Goal: Task Accomplishment & Management: Use online tool/utility

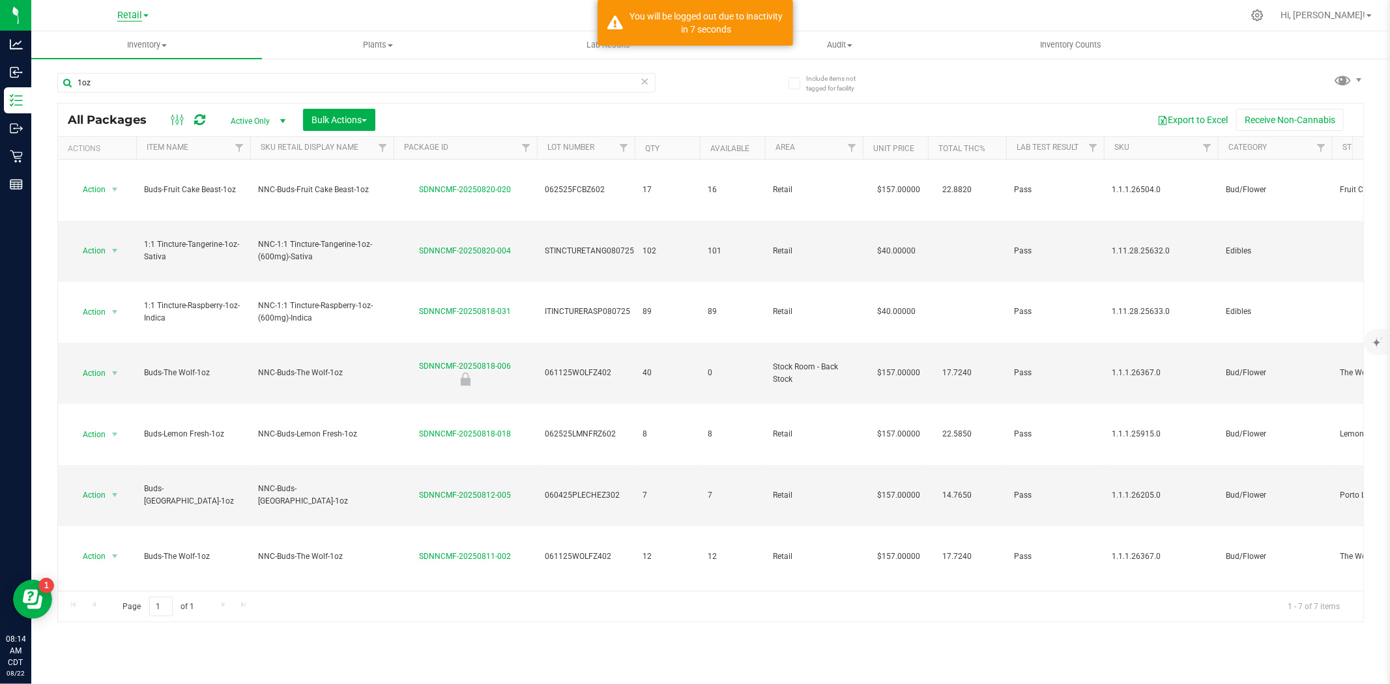
click at [121, 14] on span "Retail" at bounding box center [129, 16] width 25 height 12
click at [76, 77] on link "Manufacturing" at bounding box center [133, 81] width 190 height 18
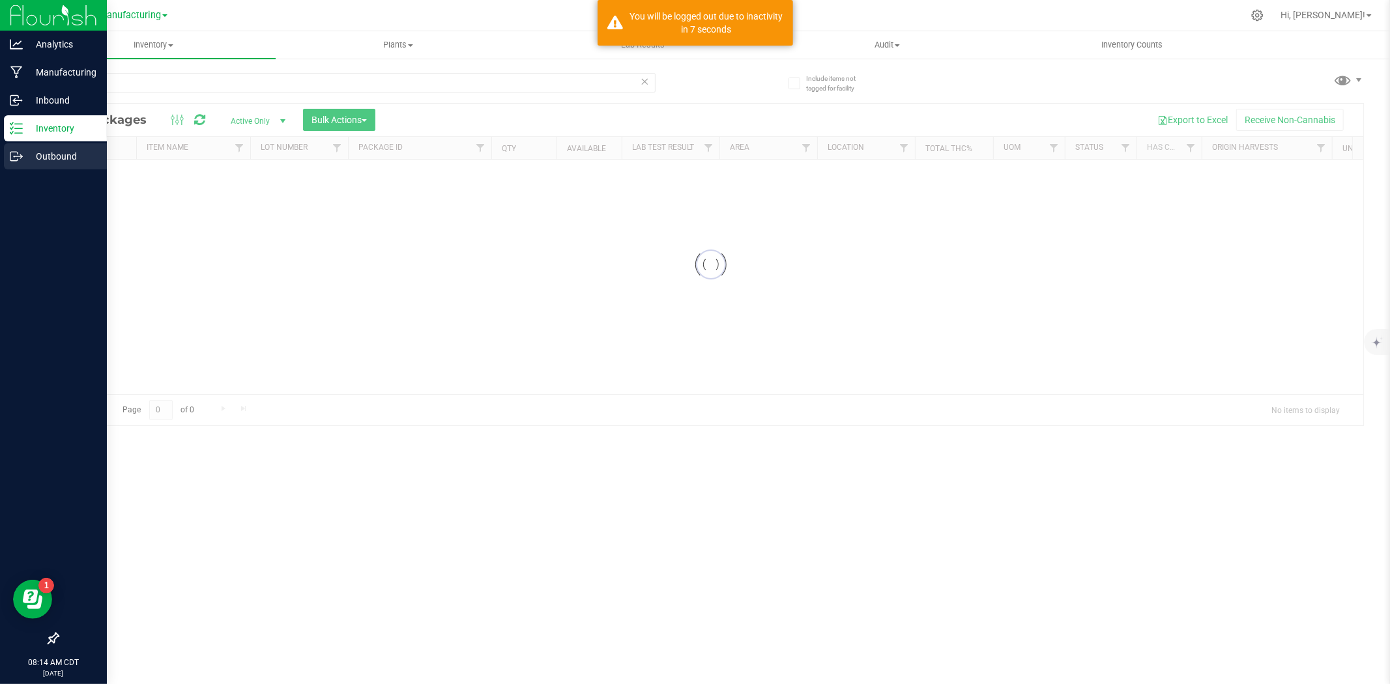
click at [17, 159] on icon at bounding box center [13, 156] width 7 height 9
click at [10, 150] on icon at bounding box center [16, 156] width 13 height 13
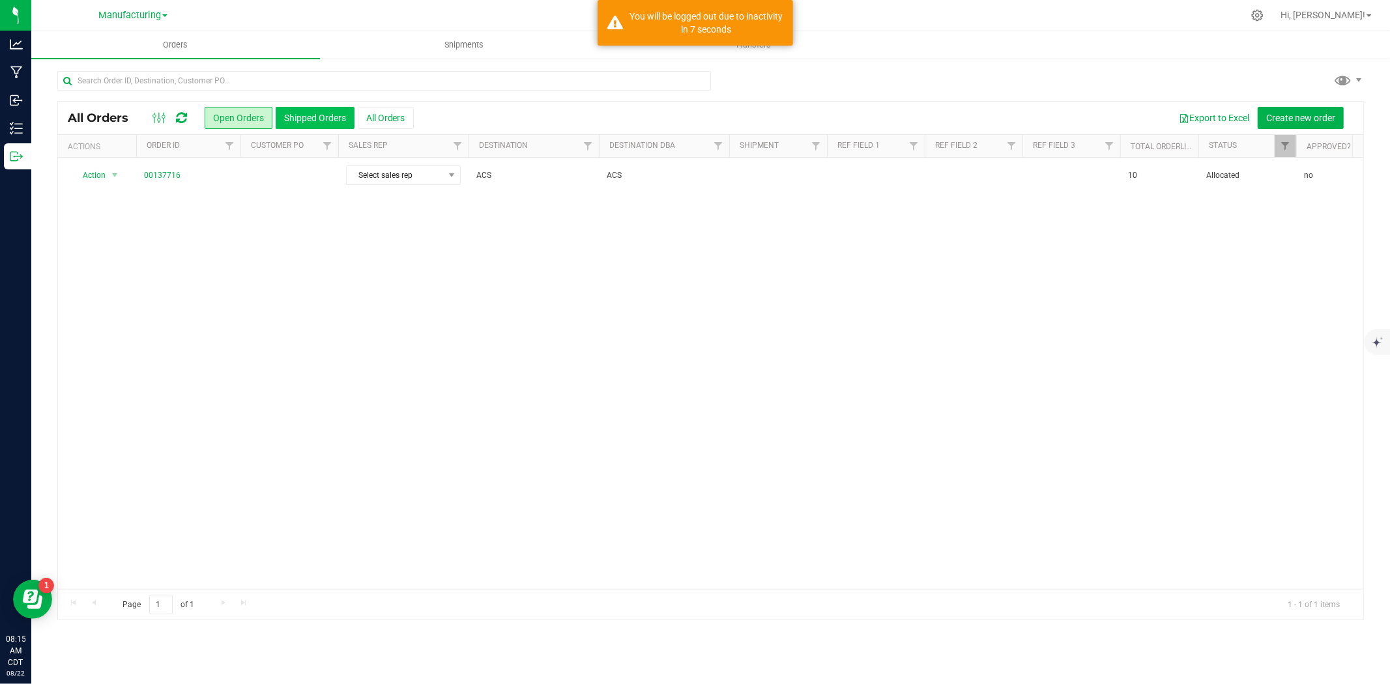
click at [300, 115] on button "Shipped Orders" at bounding box center [315, 118] width 79 height 22
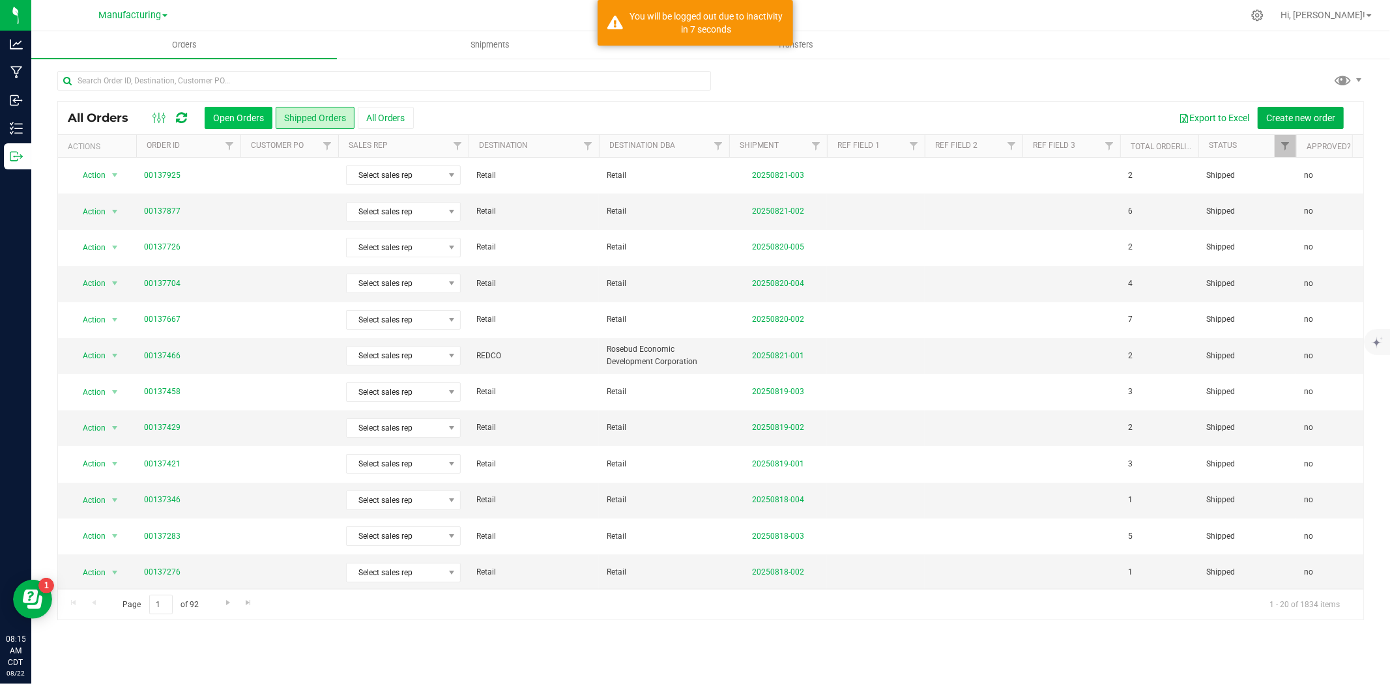
click at [236, 119] on button "Open Orders" at bounding box center [239, 118] width 68 height 22
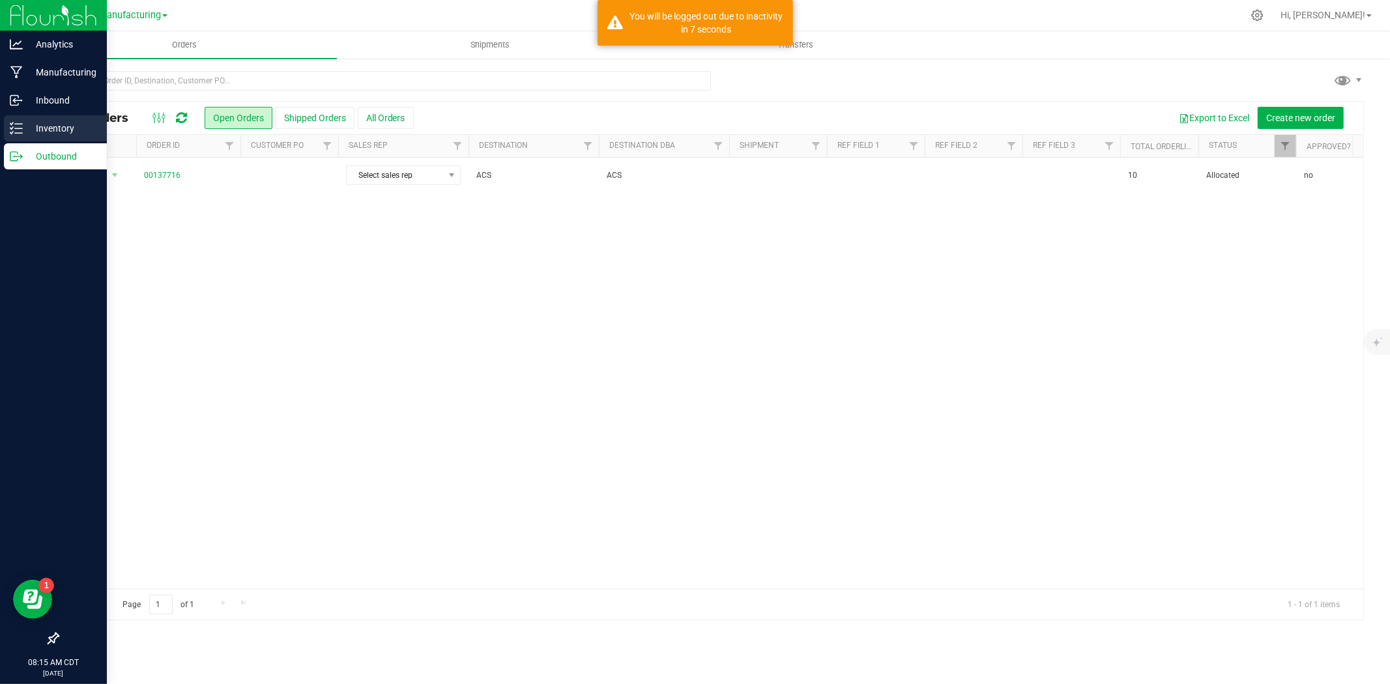
click at [29, 121] on p "Inventory" at bounding box center [62, 129] width 78 height 16
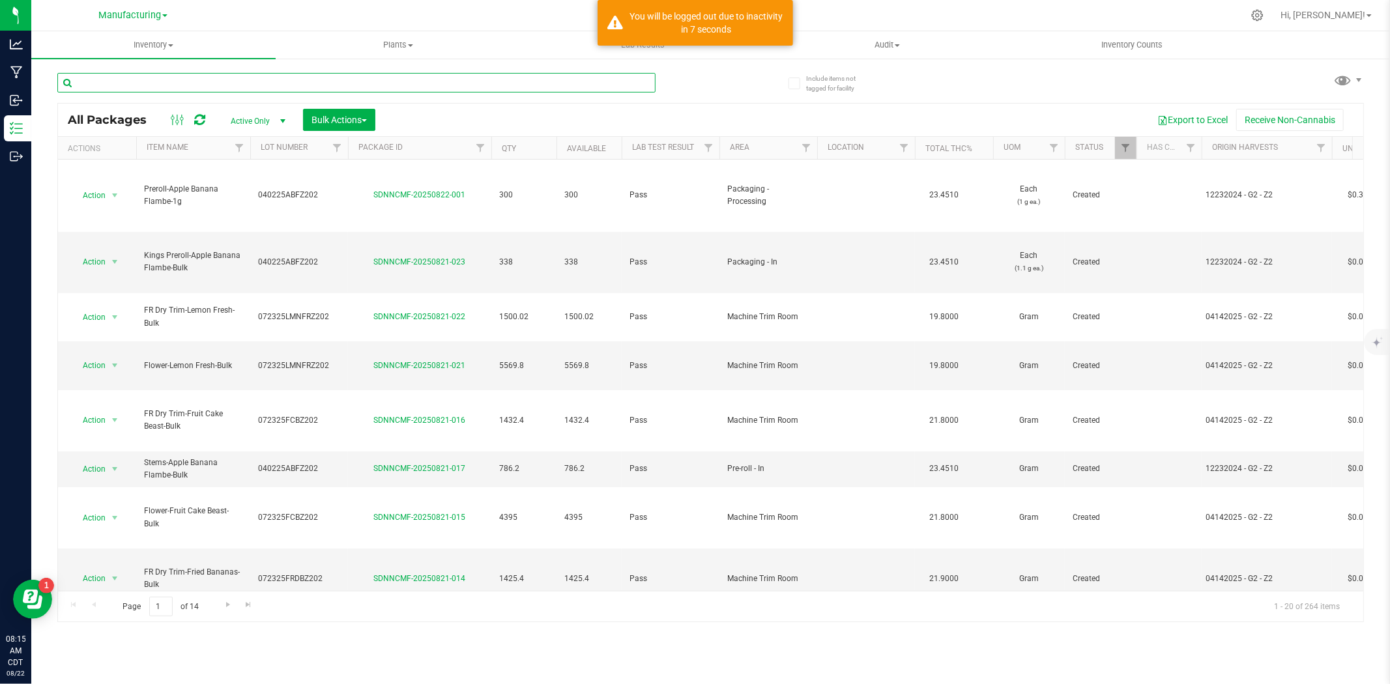
click at [156, 83] on input "text" at bounding box center [356, 83] width 598 height 20
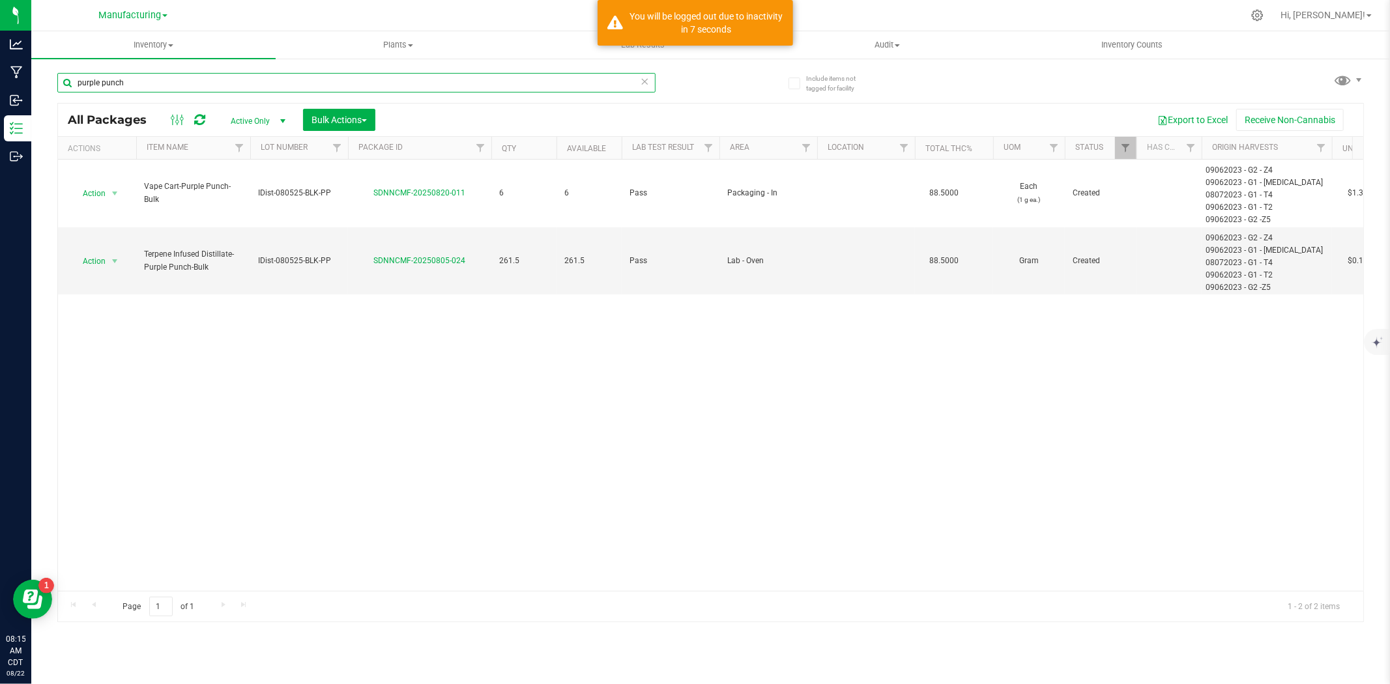
type input "purple punch"
click at [510, 126] on div "Export to Excel Receive Non-Cannabis" at bounding box center [869, 120] width 968 height 22
click at [708, 118] on div "Export to Excel Receive Non-Cannabis" at bounding box center [869, 120] width 968 height 22
drag, startPoint x: 142, startPoint y: 80, endPoint x: 42, endPoint y: 80, distance: 100.3
click at [42, 80] on div "Include items not tagged for facility purple punch All Packages Active Only Act…" at bounding box center [710, 255] width 1358 height 397
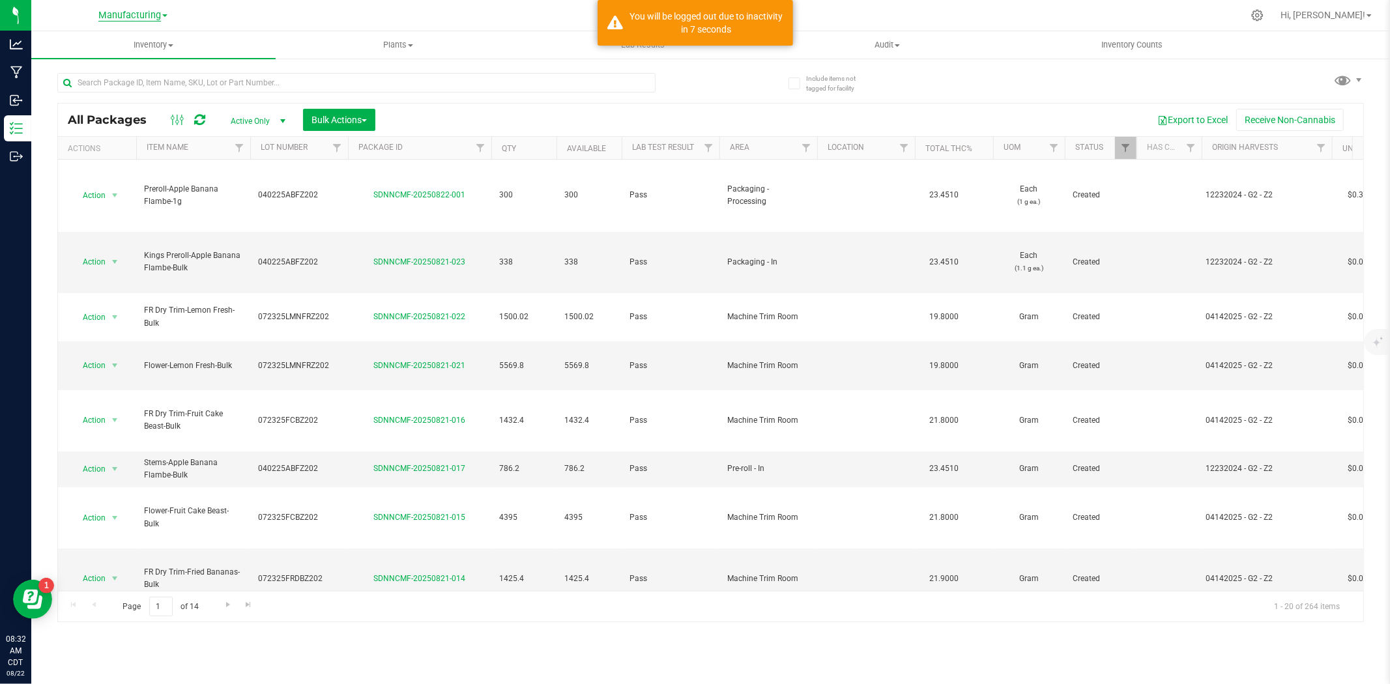
click at [124, 10] on span "Manufacturing" at bounding box center [129, 16] width 63 height 12
click at [85, 98] on link "Retail" at bounding box center [133, 98] width 190 height 18
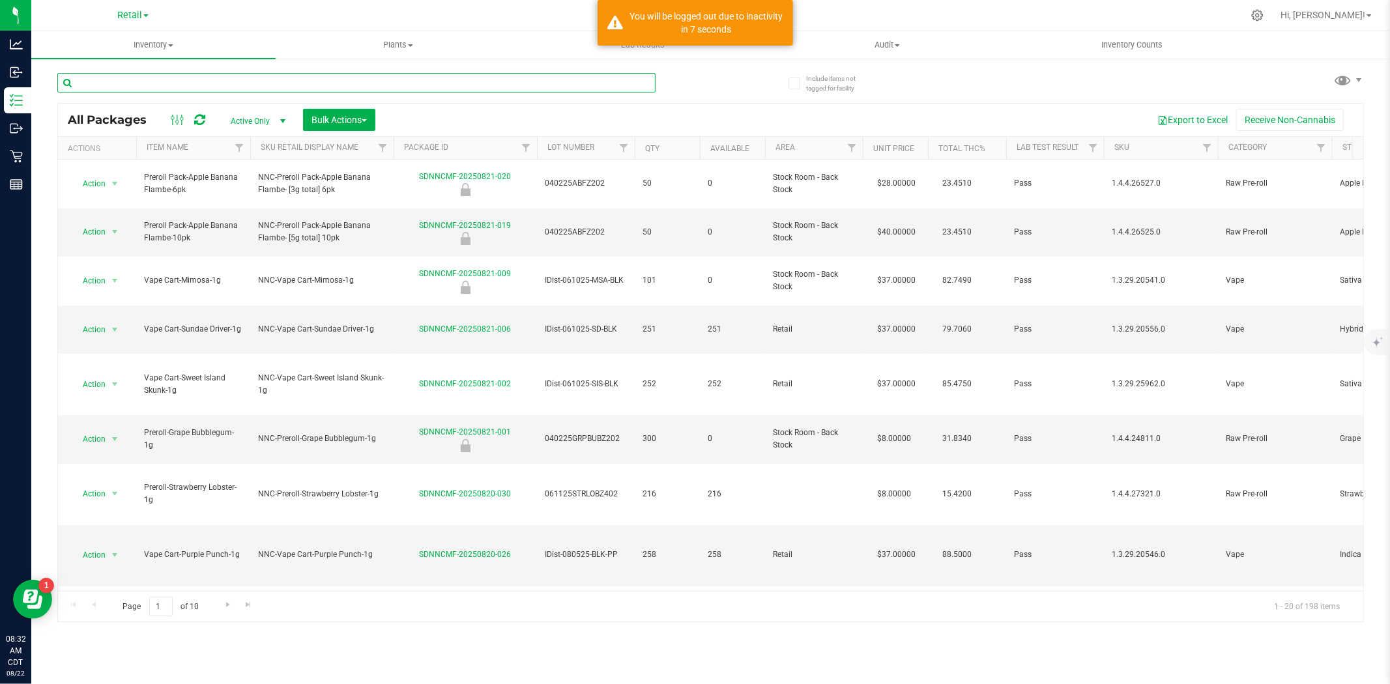
click at [163, 79] on input "text" at bounding box center [356, 83] width 598 height 20
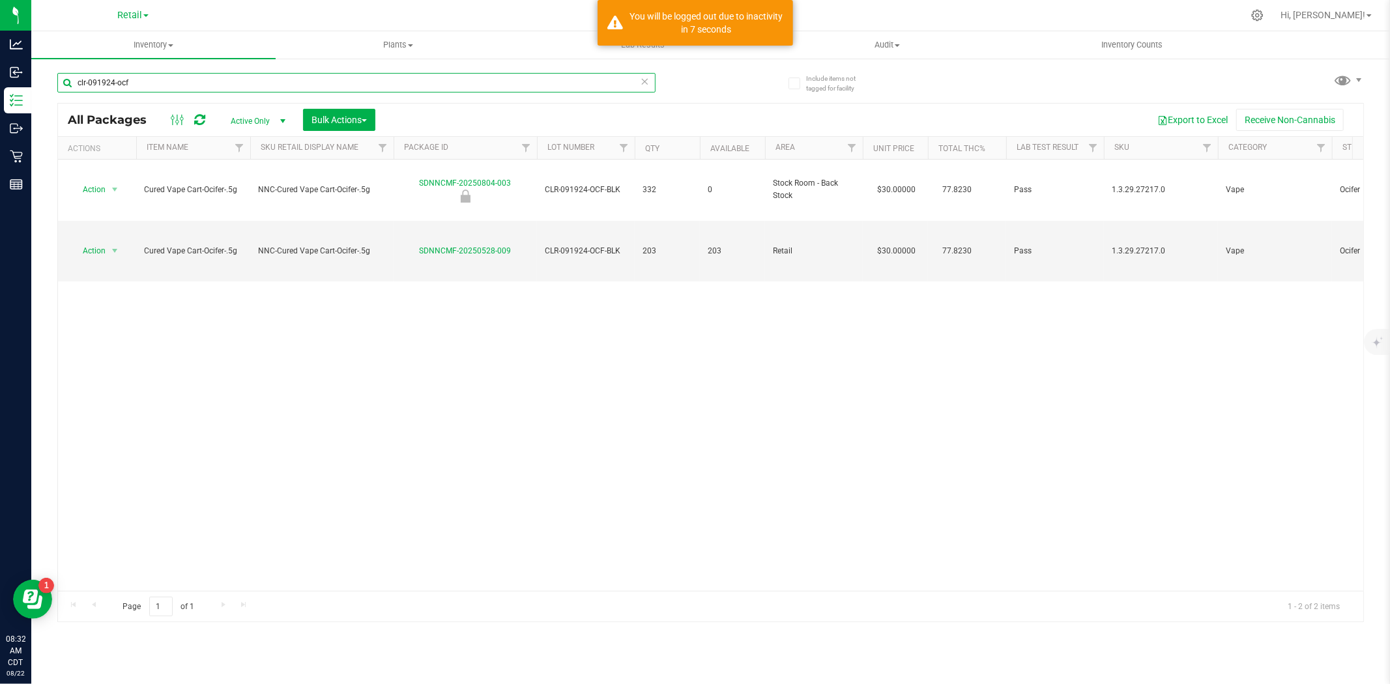
type input "clr-091924-ocf"
click at [261, 120] on span "Active Only" at bounding box center [256, 121] width 72 height 18
click at [242, 197] on li "All" at bounding box center [255, 201] width 70 height 20
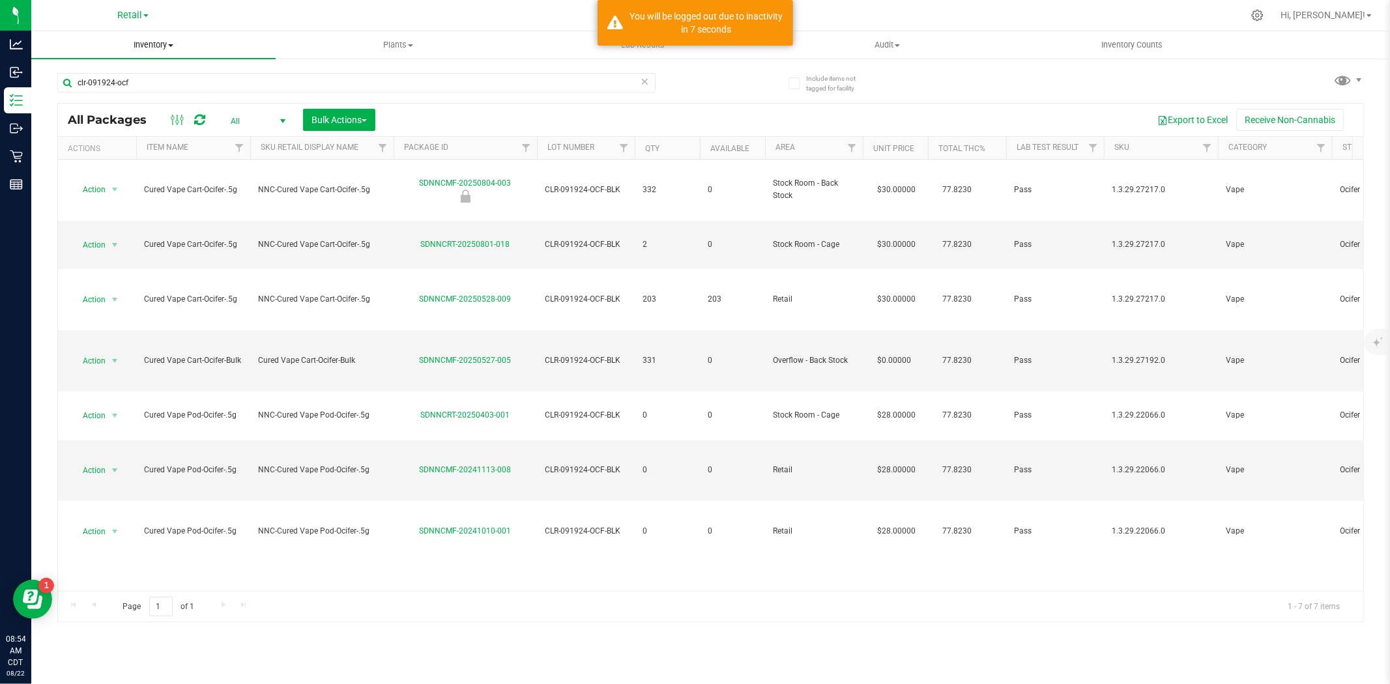
click at [146, 41] on span "Inventory" at bounding box center [153, 45] width 244 height 12
click at [93, 89] on span "All inventory" at bounding box center [75, 94] width 88 height 11
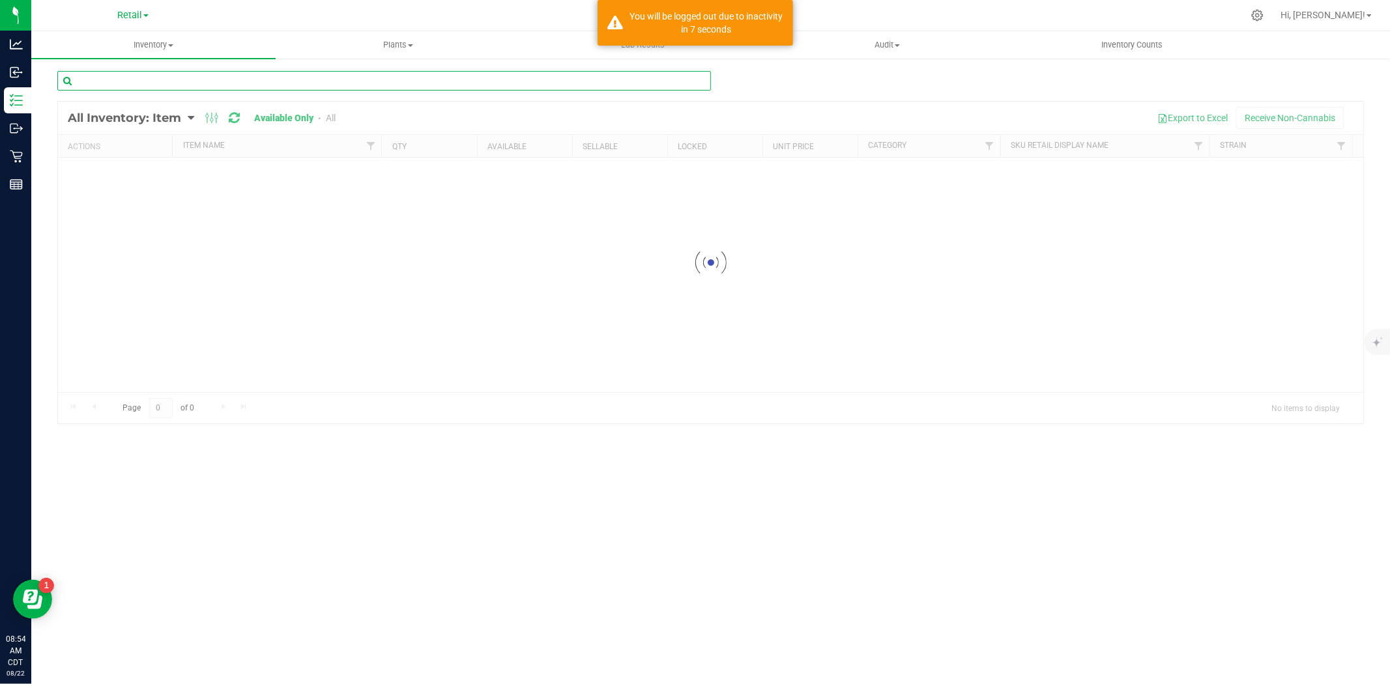
click at [136, 77] on div "Inventory All packages All inventory Waste log Create inventory Plants All plan…" at bounding box center [710, 357] width 1358 height 653
type input "avd"
click at [142, 14] on span "Retail" at bounding box center [129, 16] width 25 height 12
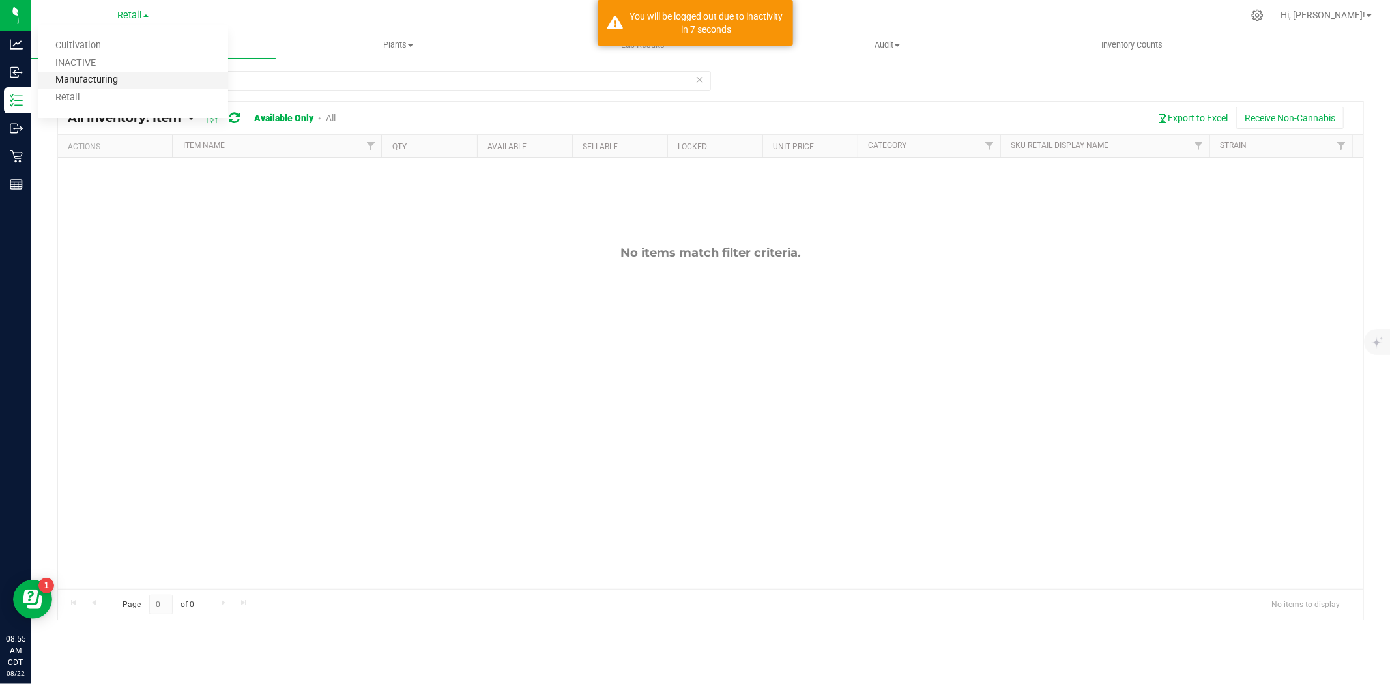
click at [92, 72] on link "Manufacturing" at bounding box center [133, 81] width 190 height 18
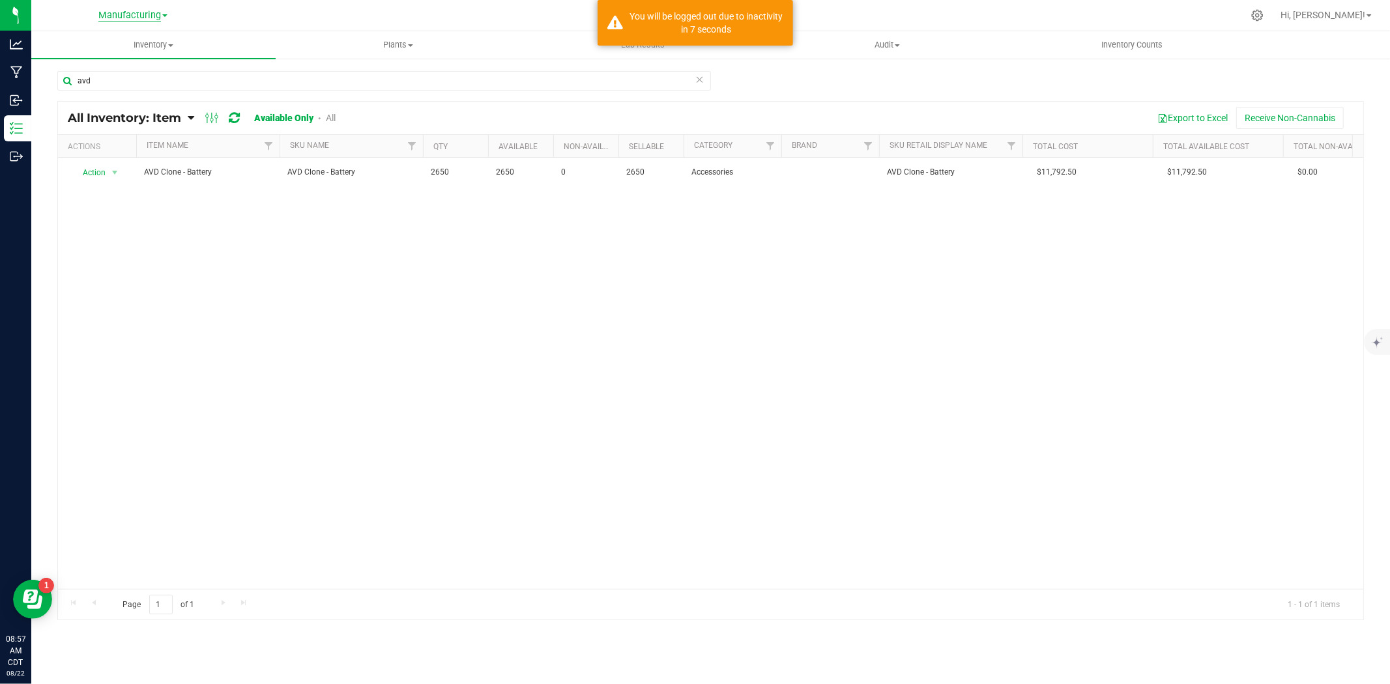
click at [142, 20] on span "Manufacturing" at bounding box center [129, 16] width 63 height 12
click at [78, 90] on link "Retail" at bounding box center [133, 98] width 190 height 18
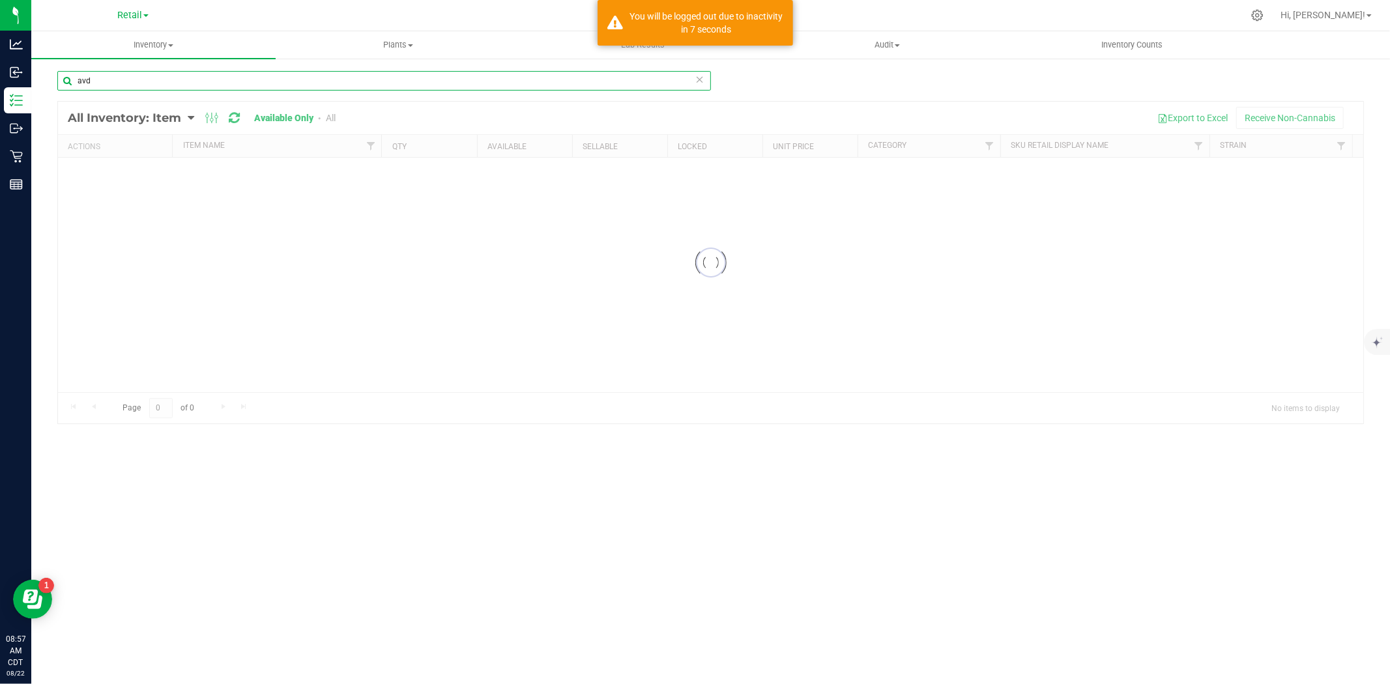
click at [111, 81] on input "avd" at bounding box center [383, 81] width 653 height 20
click at [150, 44] on span "Inventory" at bounding box center [153, 45] width 244 height 12
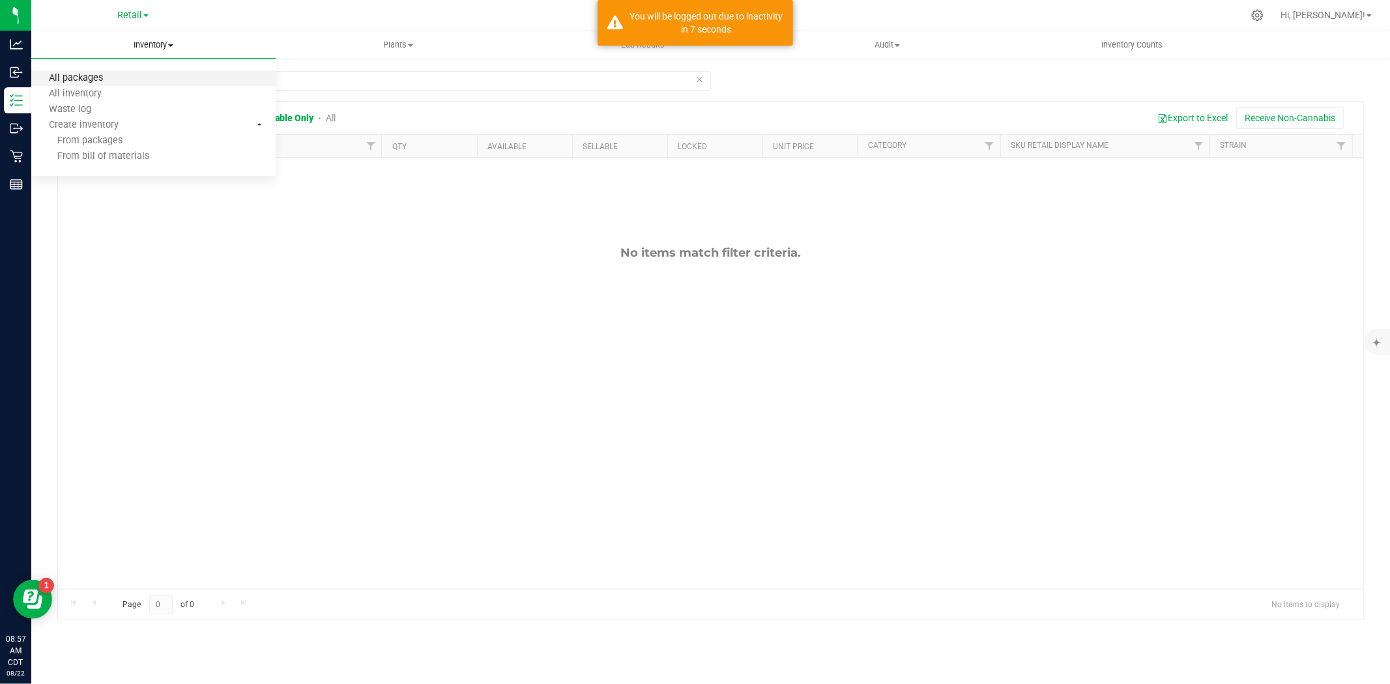
click at [108, 83] on span "All packages" at bounding box center [75, 78] width 89 height 11
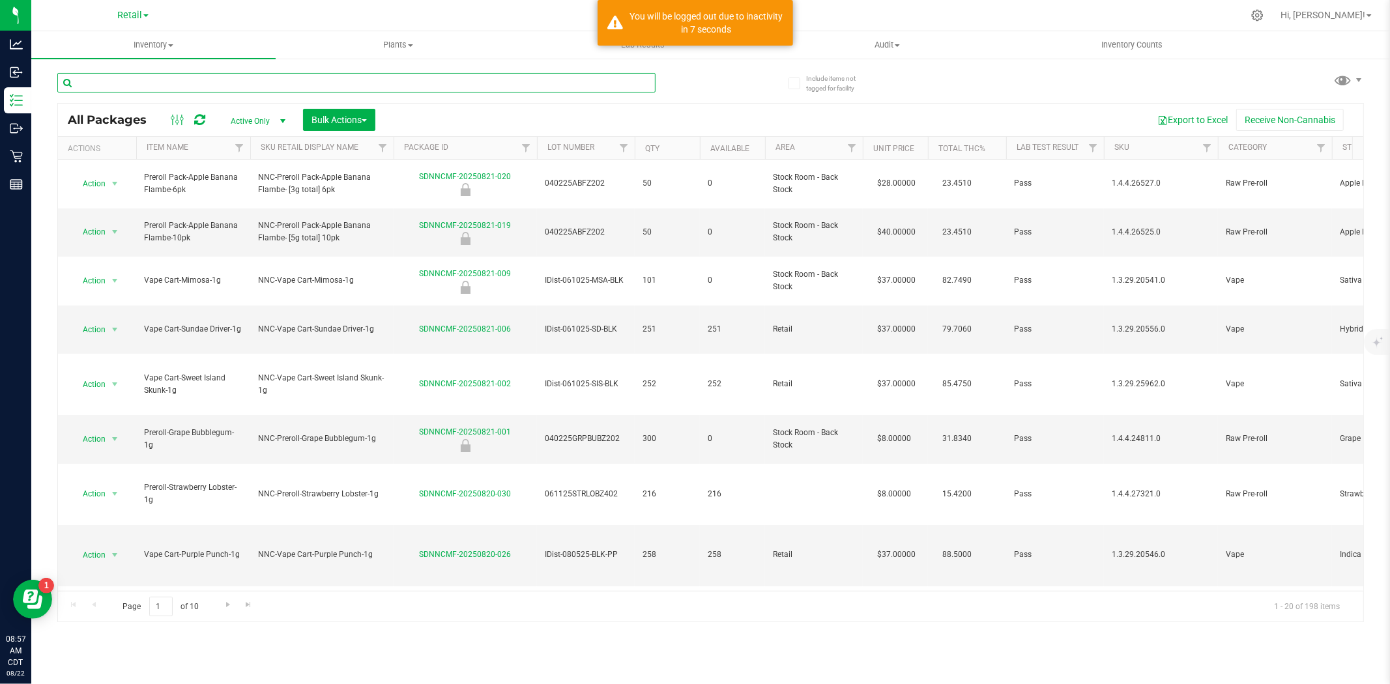
click at [116, 81] on input "text" at bounding box center [356, 83] width 598 height 20
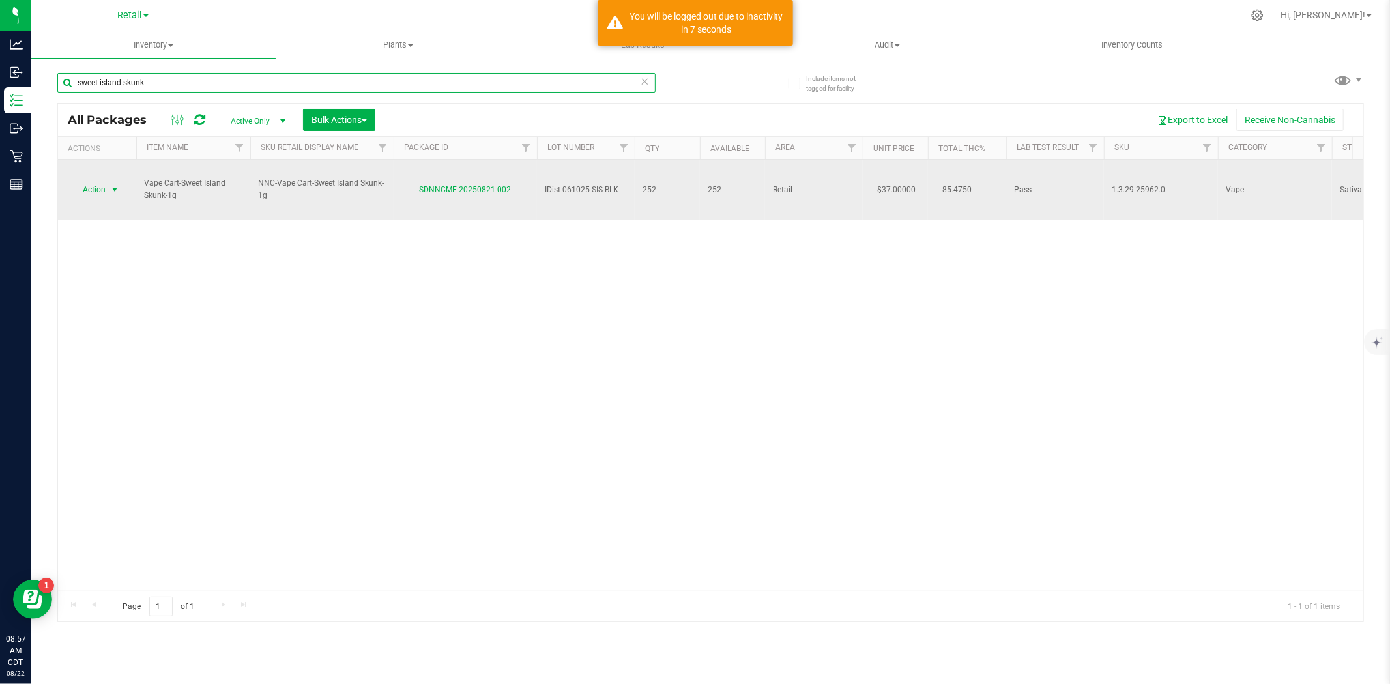
type input "sweet island skunk"
click at [107, 180] on span "select" at bounding box center [115, 189] width 16 height 18
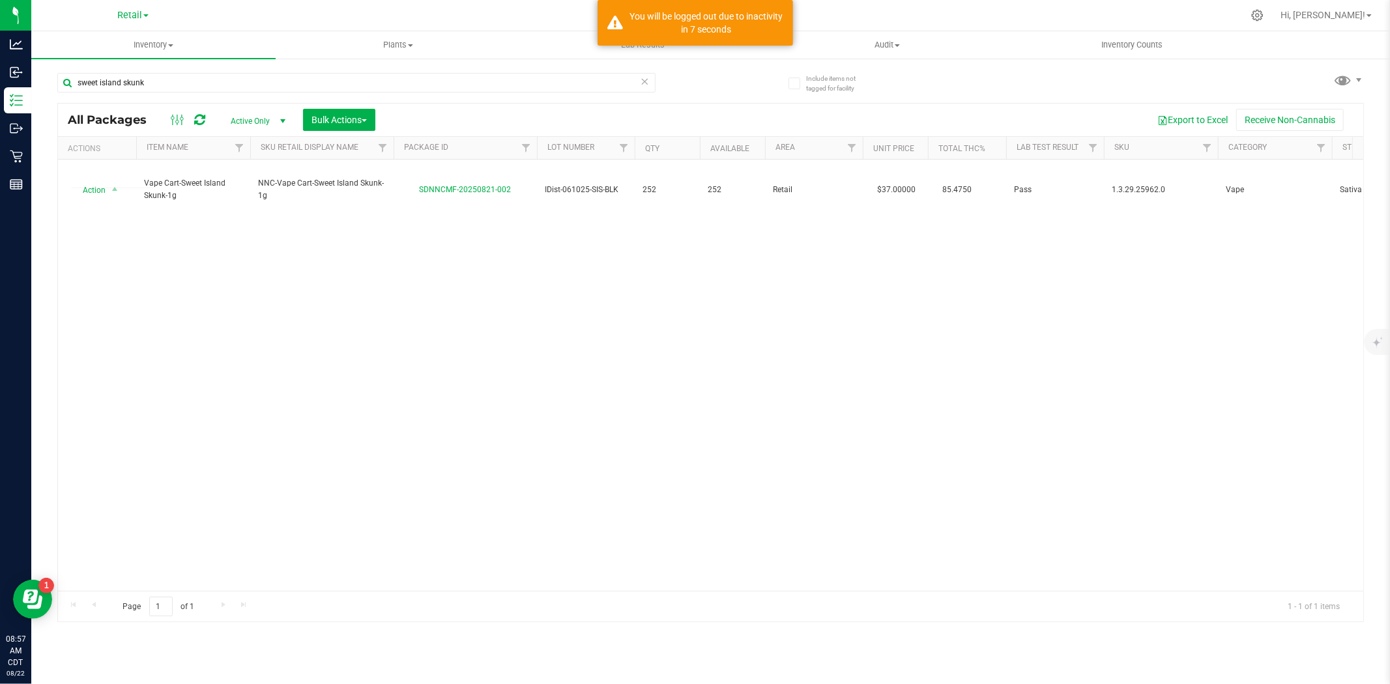
click at [294, 231] on div "Action Action Adjust qty Create package Edit attributes Global inventory Locate…" at bounding box center [710, 375] width 1305 height 431
click at [603, 250] on div "Action Action Adjust qty Create package Edit attributes Global inventory Locate…" at bounding box center [710, 375] width 1305 height 431
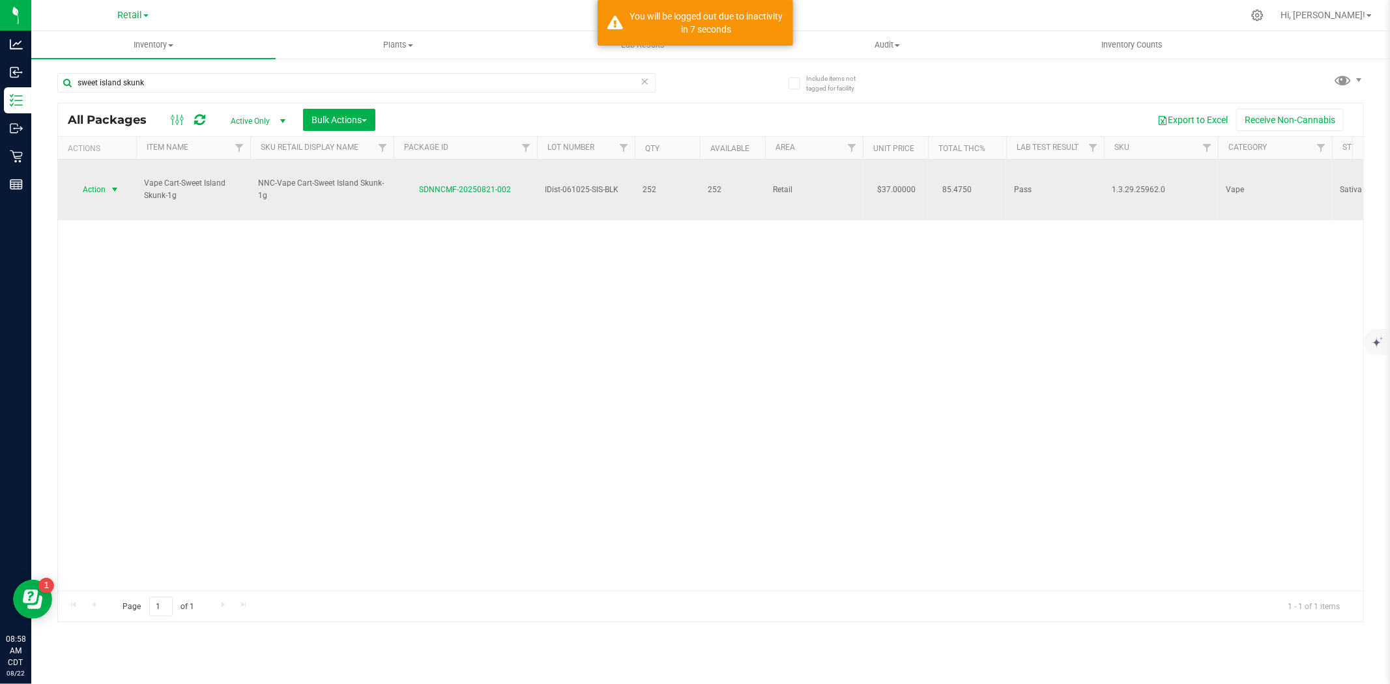
click at [99, 180] on span "Action" at bounding box center [88, 189] width 35 height 18
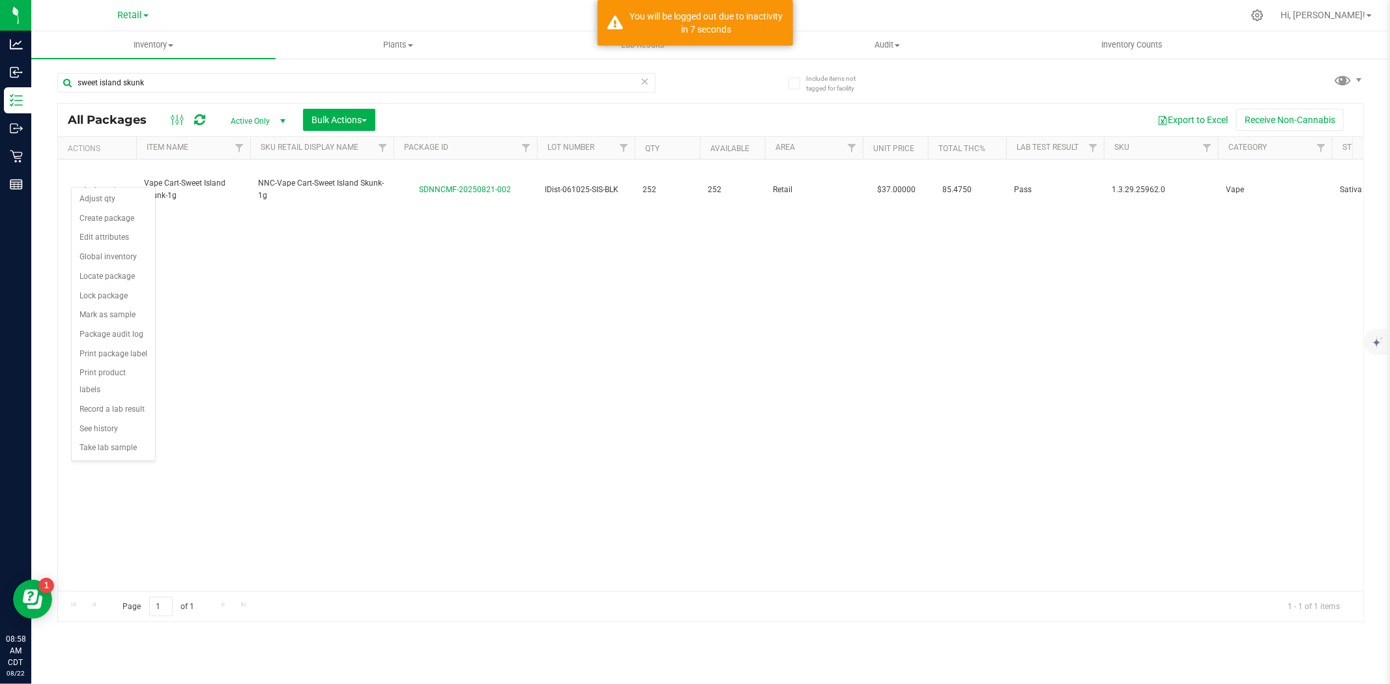
click at [289, 349] on div "Action Action Adjust qty Create package Edit attributes Global inventory Locate…" at bounding box center [710, 375] width 1305 height 431
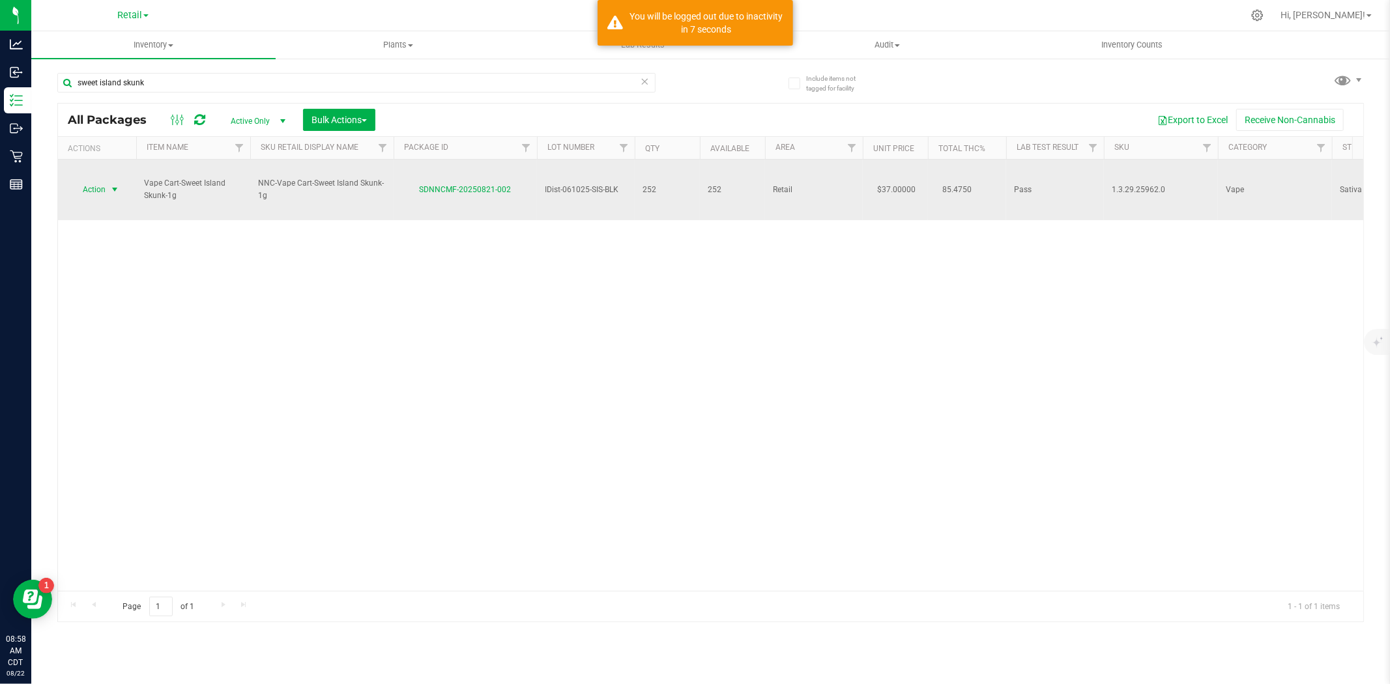
click at [107, 180] on span "select" at bounding box center [115, 189] width 16 height 18
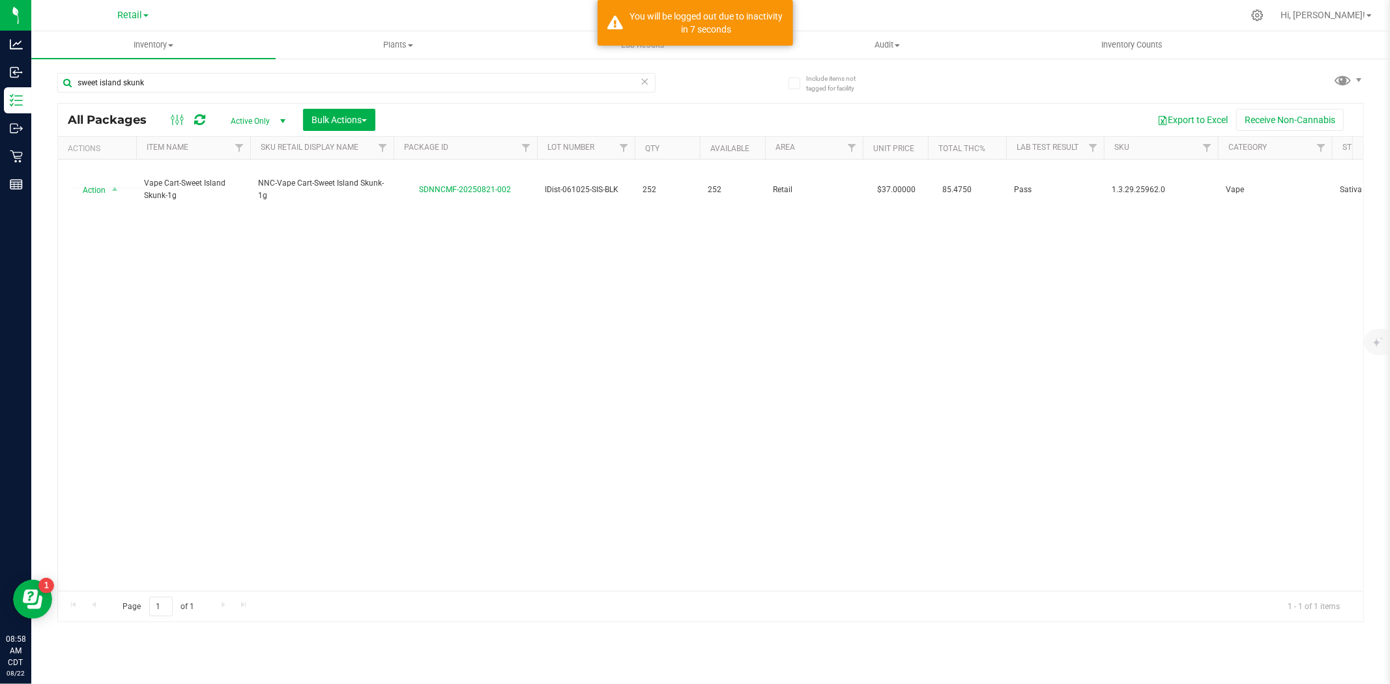
click at [263, 309] on div "Action Action Adjust qty Create package Edit attributes Global inventory Locate…" at bounding box center [710, 375] width 1305 height 431
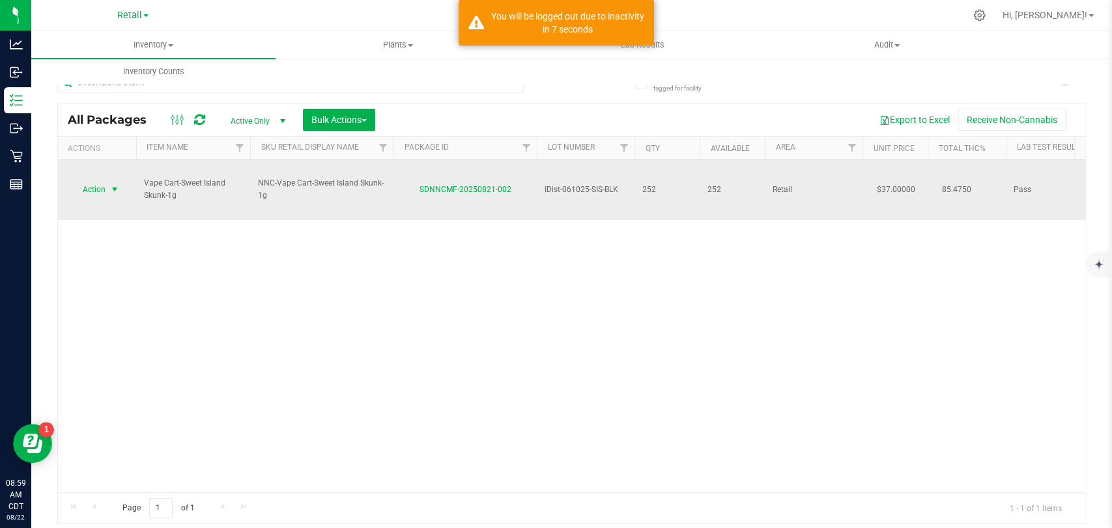
click at [104, 180] on span "Action" at bounding box center [88, 189] width 35 height 18
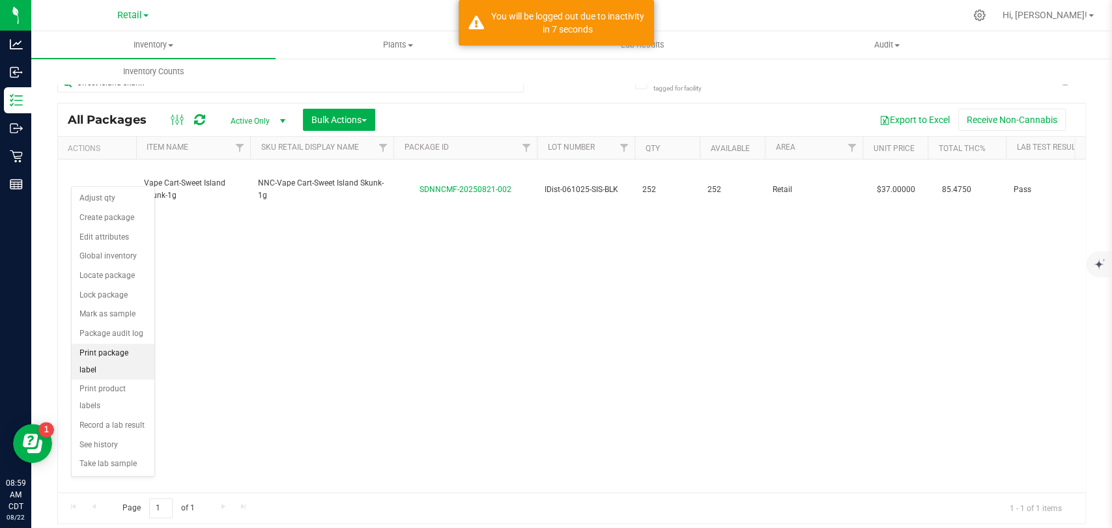
click at [121, 350] on li "Print package label" at bounding box center [113, 362] width 83 height 36
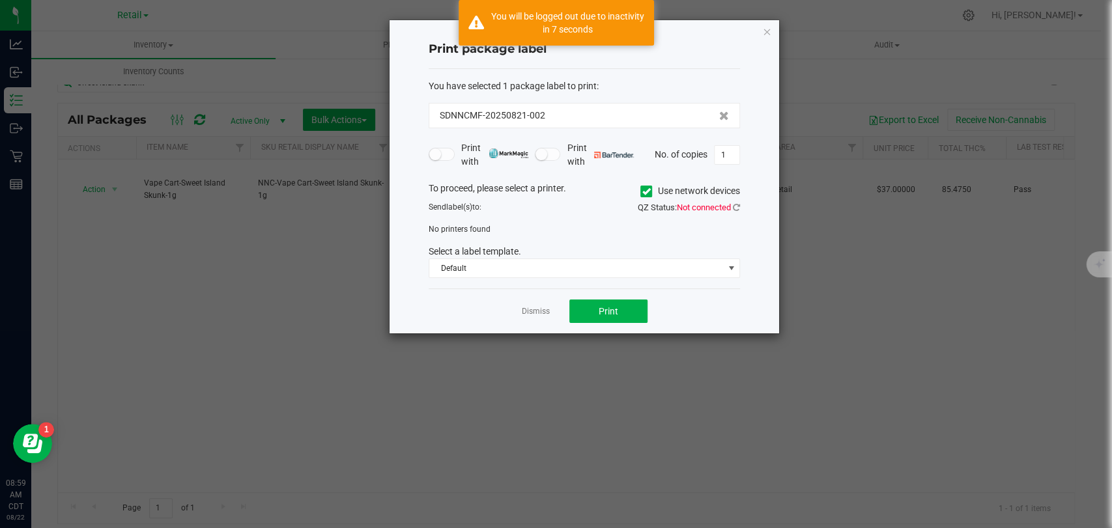
click at [645, 192] on icon at bounding box center [646, 192] width 8 height 0
click at [0, 0] on input "Use network devices" at bounding box center [0, 0] width 0 height 0
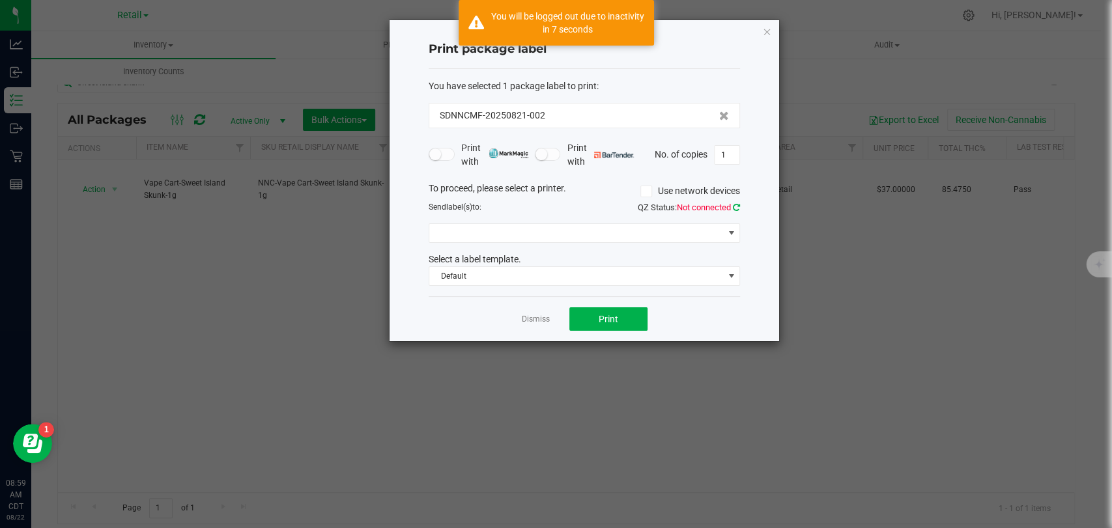
click at [735, 203] on icon at bounding box center [736, 207] width 7 height 8
click at [502, 228] on span "Compliance Trailer" at bounding box center [576, 233] width 294 height 18
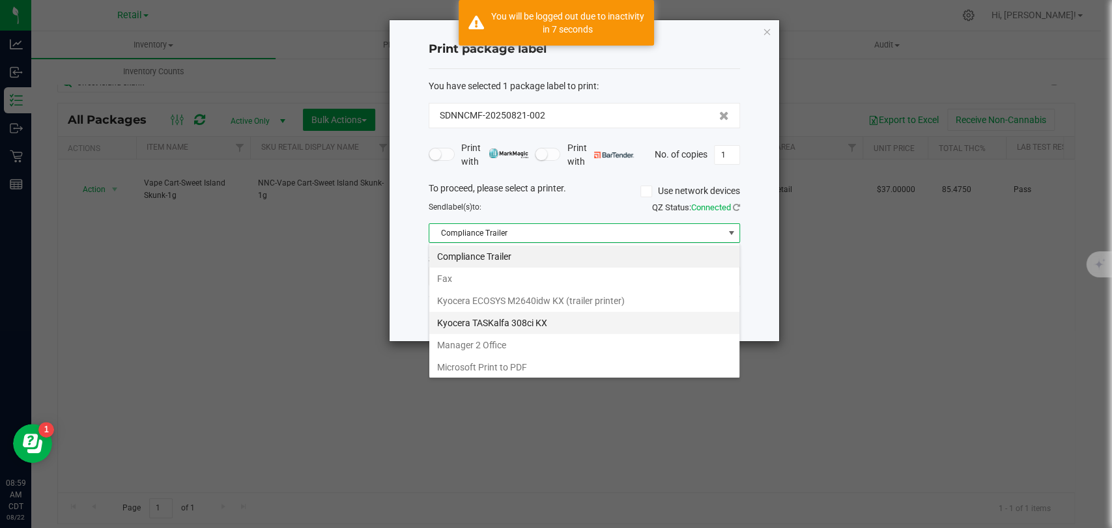
scroll to position [68, 0]
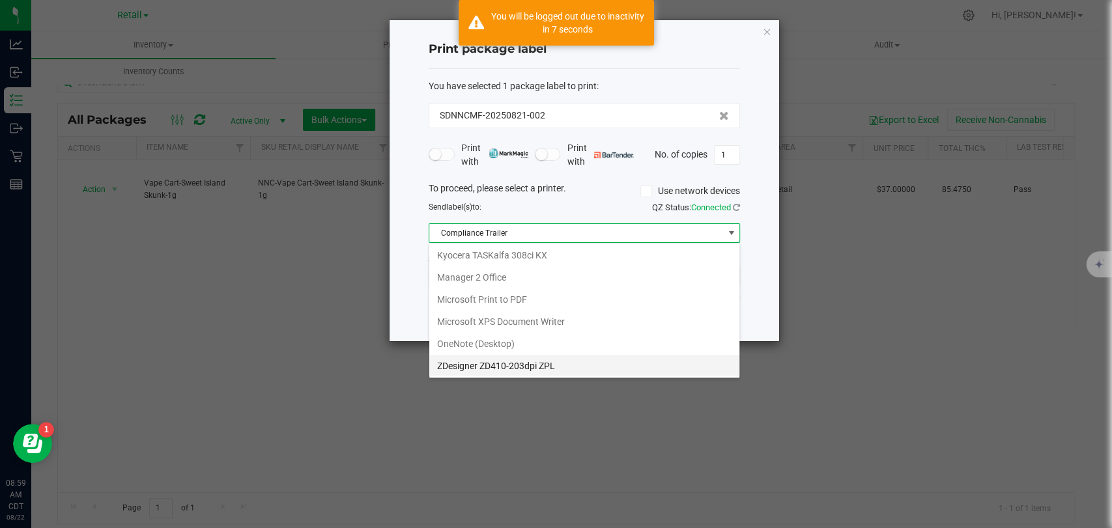
click at [506, 366] on ZPL "ZDesigner ZD410-203dpi ZPL" at bounding box center [584, 366] width 310 height 22
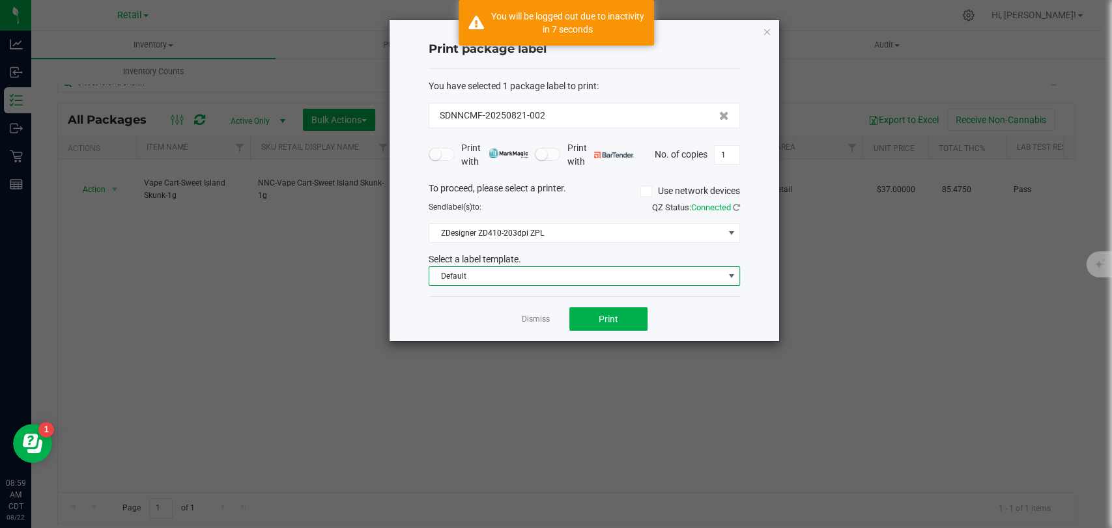
click at [485, 270] on span "Default" at bounding box center [576, 276] width 294 height 18
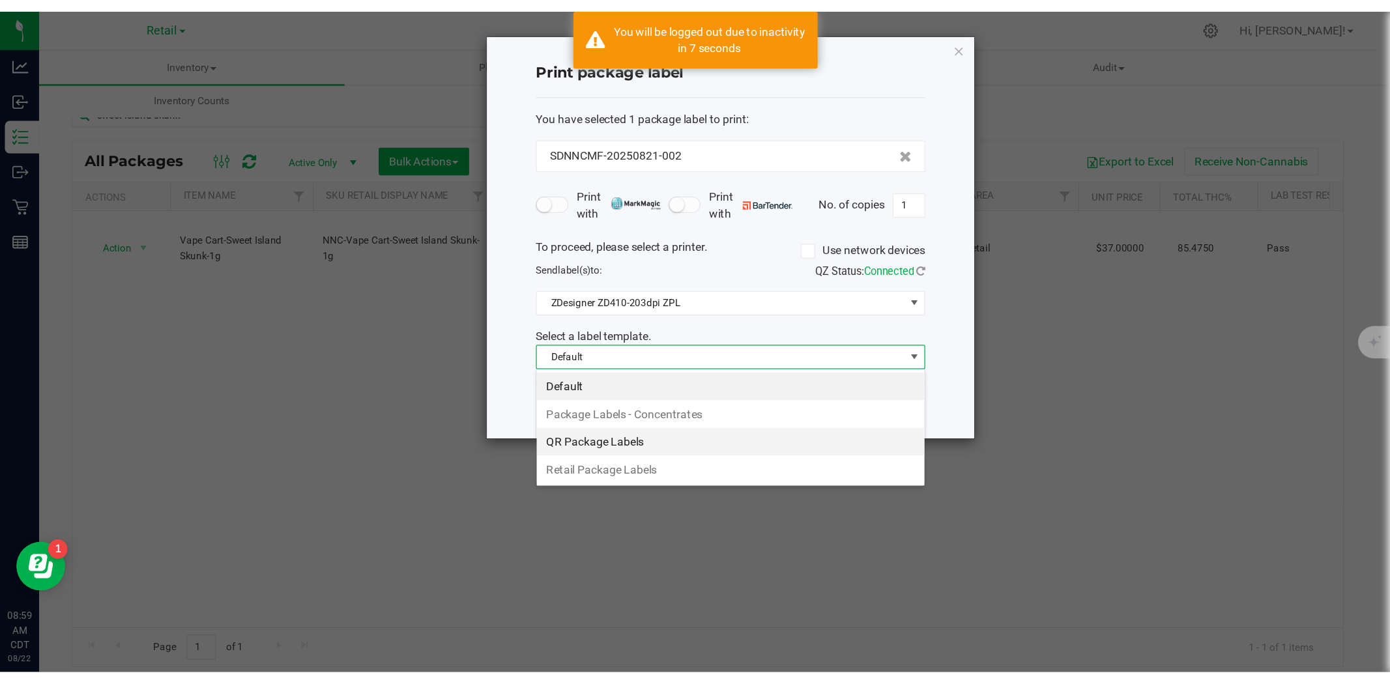
scroll to position [19, 311]
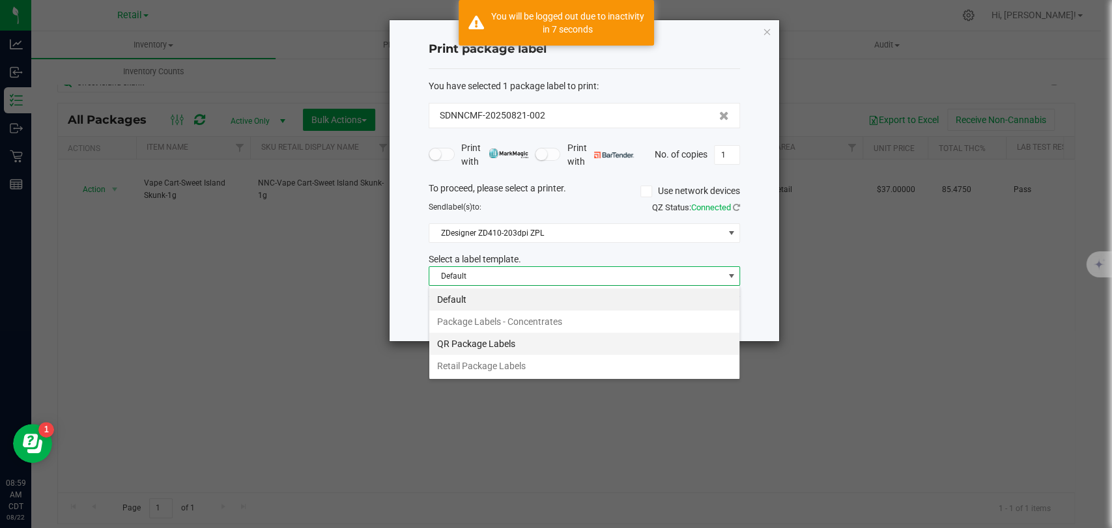
click at [493, 345] on li "QR Package Labels" at bounding box center [584, 344] width 310 height 22
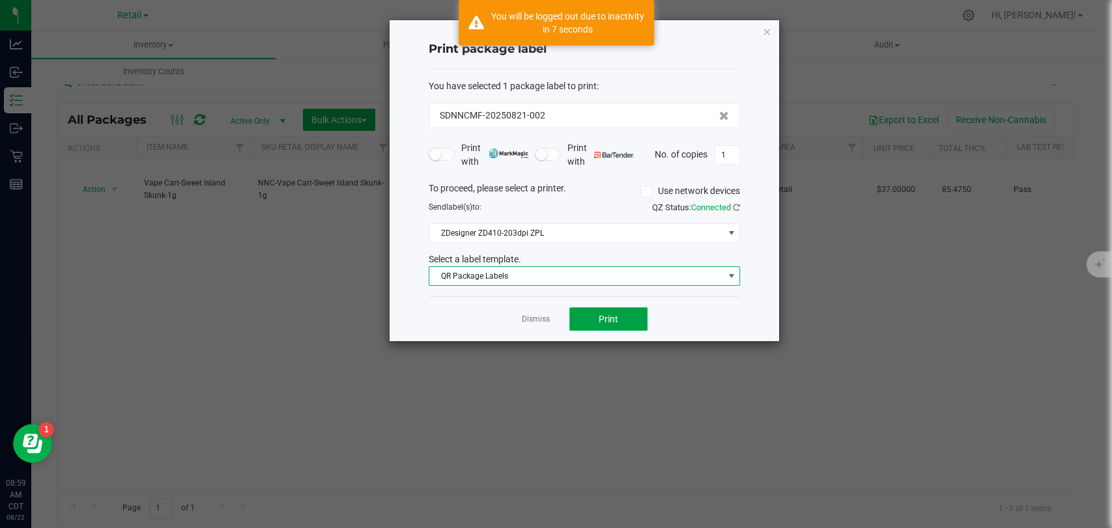
click at [620, 317] on button "Print" at bounding box center [608, 319] width 78 height 23
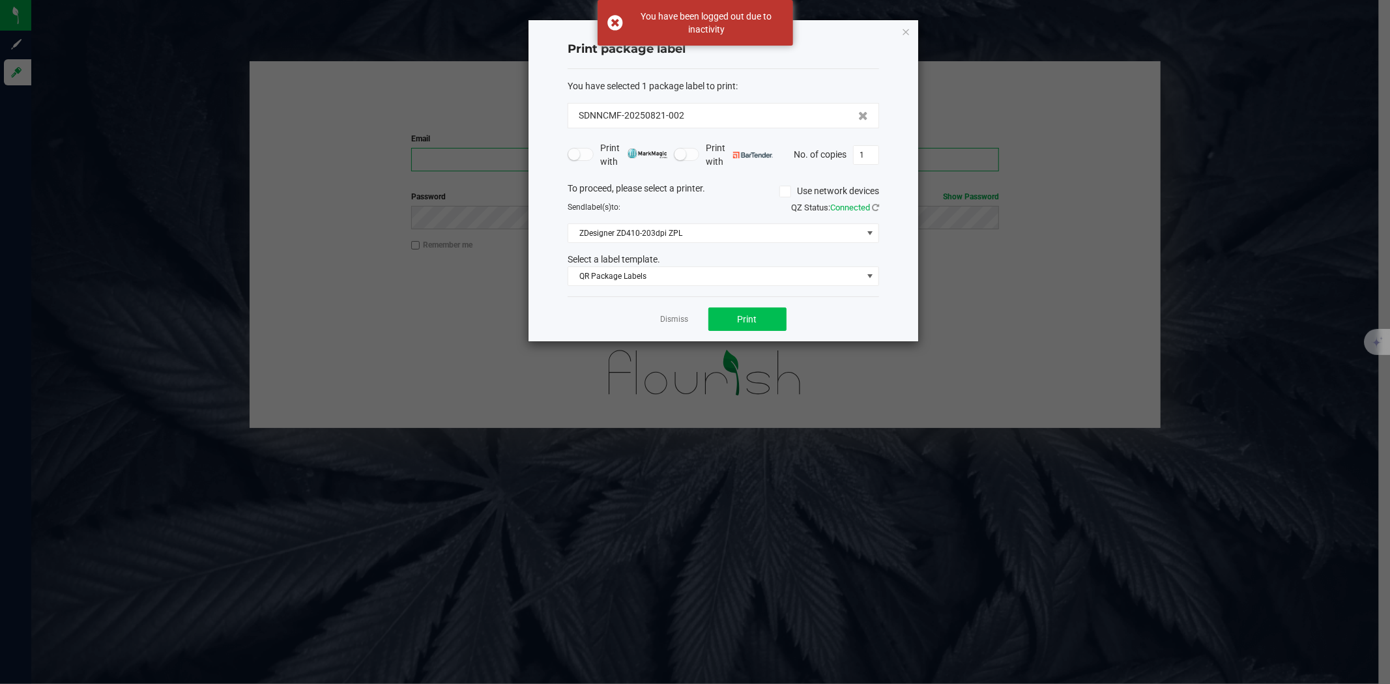
type input "[PERSON_NAME][EMAIL_ADDRESS][PERSON_NAME][DOMAIN_NAME]"
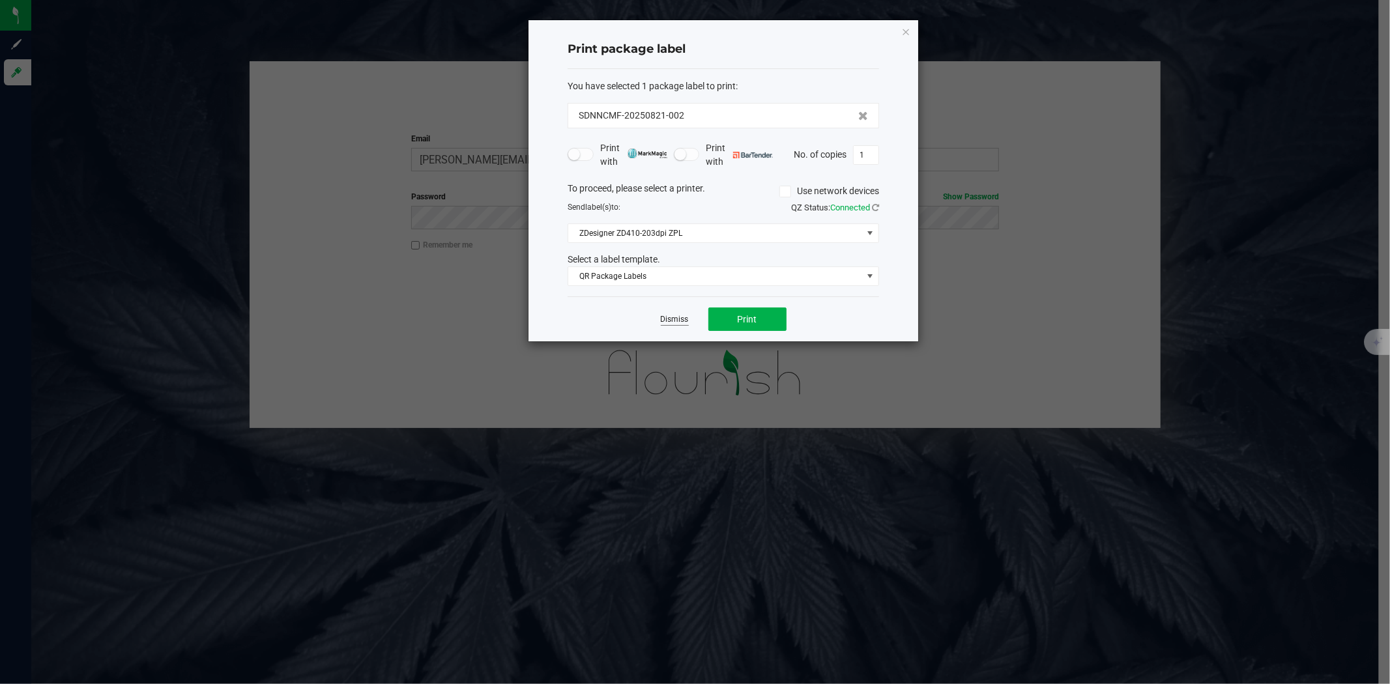
click at [676, 321] on link "Dismiss" at bounding box center [675, 319] width 28 height 11
